Goal: Information Seeking & Learning: Learn about a topic

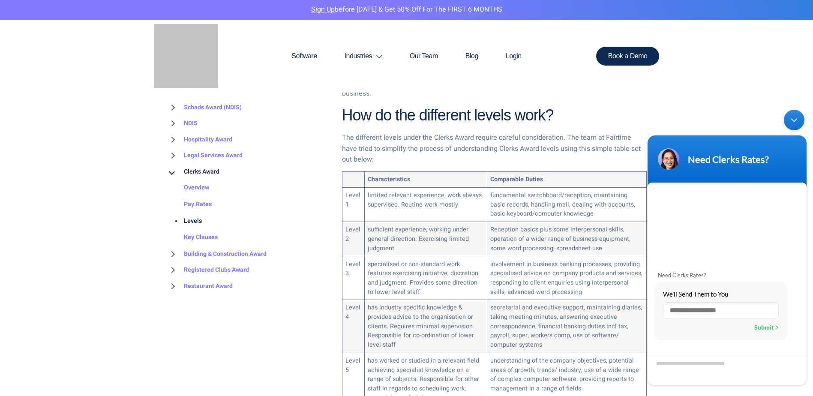
scroll to position [449, 0]
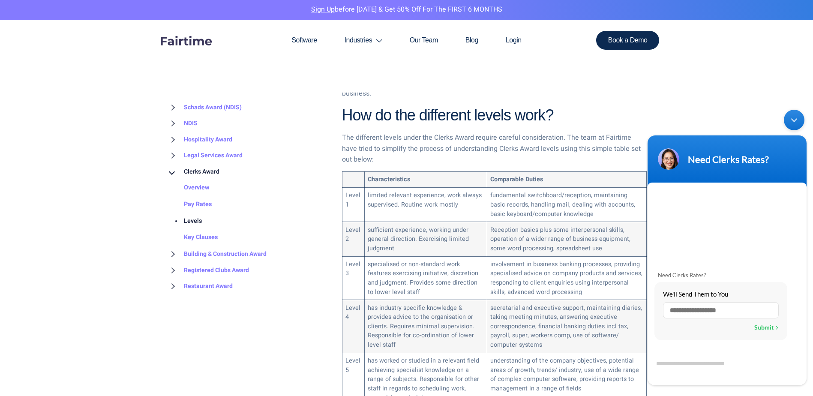
click at [793, 117] on div "Minimize live chat window" at bounding box center [794, 120] width 21 height 21
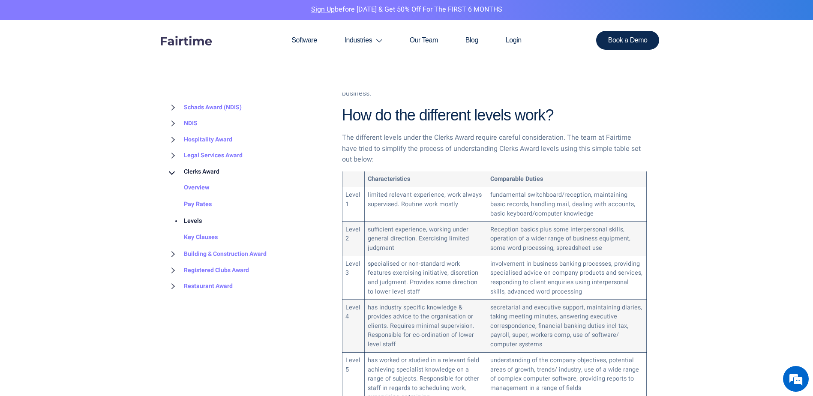
scroll to position [0, 0]
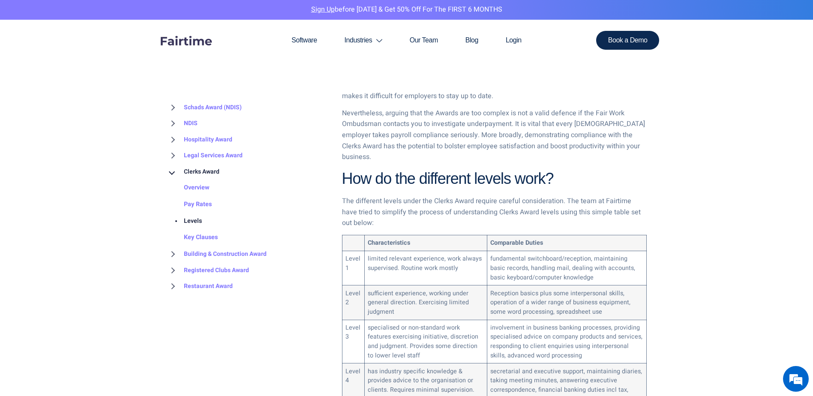
scroll to position [429, 0]
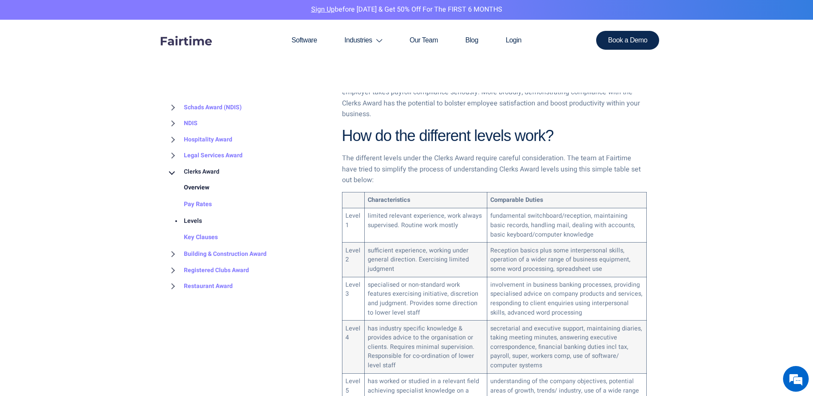
click at [199, 188] on link "Overview" at bounding box center [188, 188] width 43 height 17
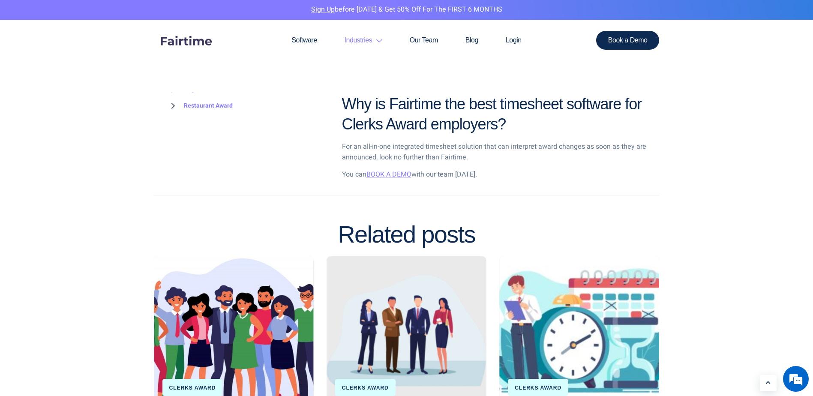
scroll to position [1201, 0]
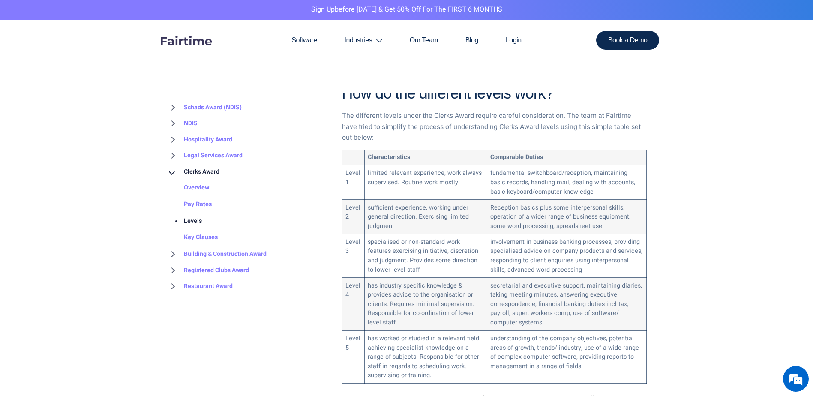
scroll to position [472, 0]
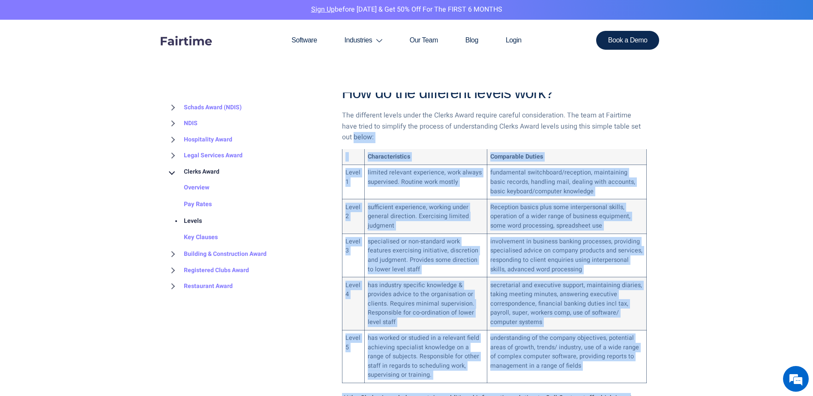
drag, startPoint x: 342, startPoint y: 128, endPoint x: 649, endPoint y: 387, distance: 402.0
copy div "below: Characteristics Comparable Duties Level 1 limited relevant experience, w…"
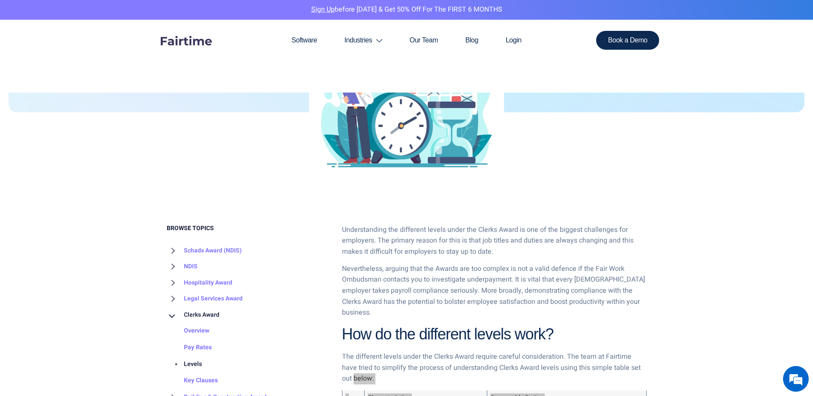
scroll to position [214, 0]
